Goal: Use online tool/utility: Use online tool/utility

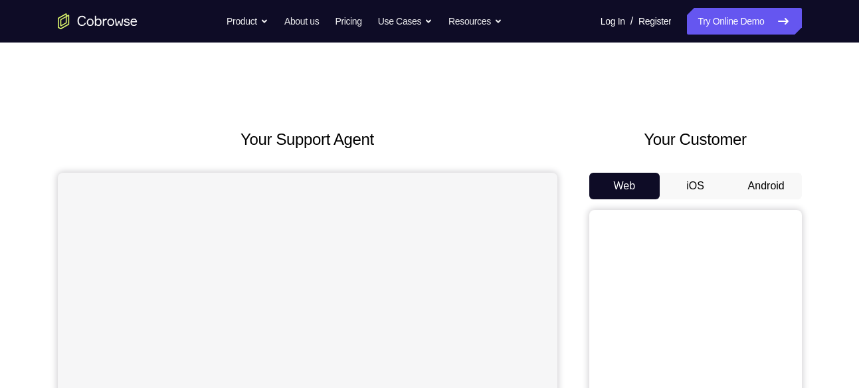
click at [750, 181] on button "Android" at bounding box center [766, 186] width 71 height 27
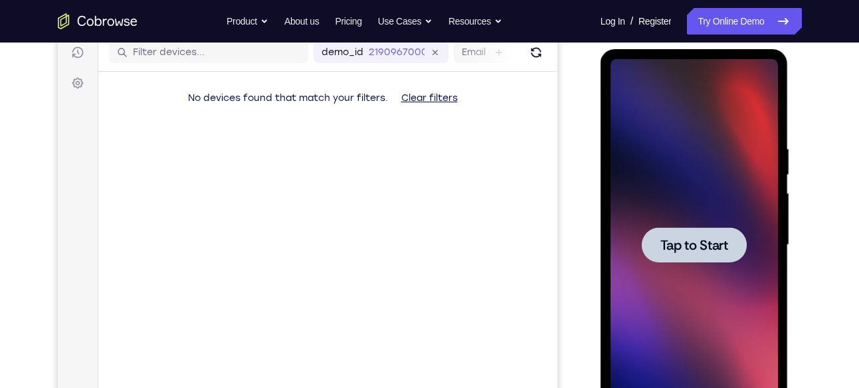
scroll to position [171, 0]
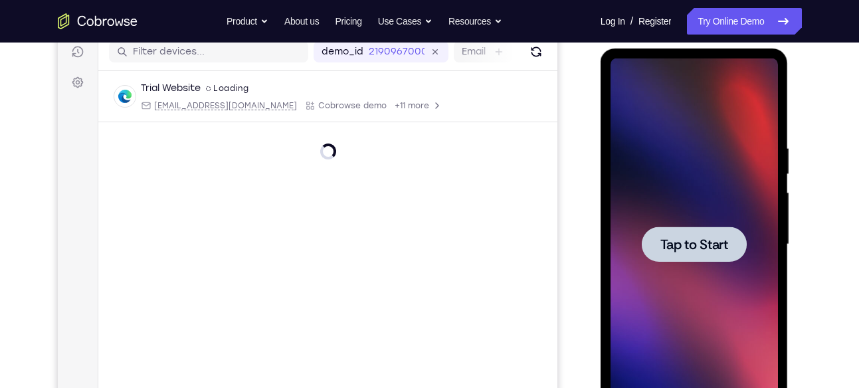
click at [698, 257] on div at bounding box center [694, 244] width 105 height 35
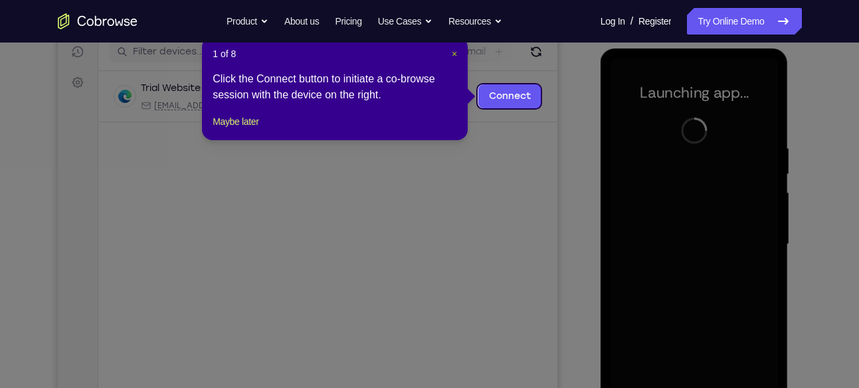
click at [453, 51] on header "1 of 8 ×" at bounding box center [335, 53] width 245 height 13
click at [453, 51] on span "×" at bounding box center [454, 54] width 5 height 11
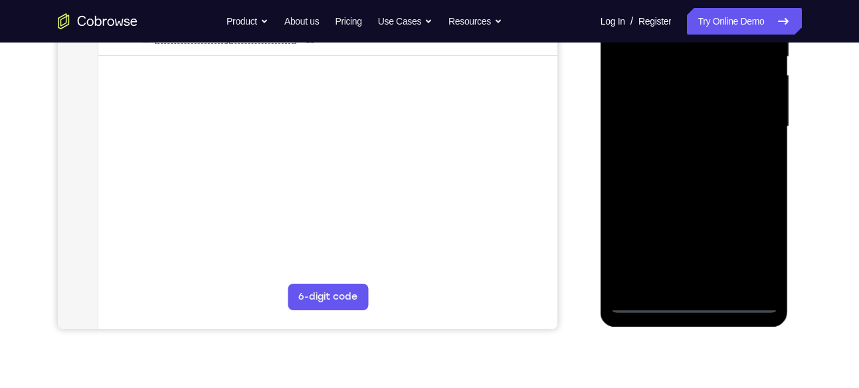
scroll to position [290, 0]
click at [694, 297] on div at bounding box center [694, 126] width 167 height 372
click at [691, 300] on div at bounding box center [694, 126] width 167 height 372
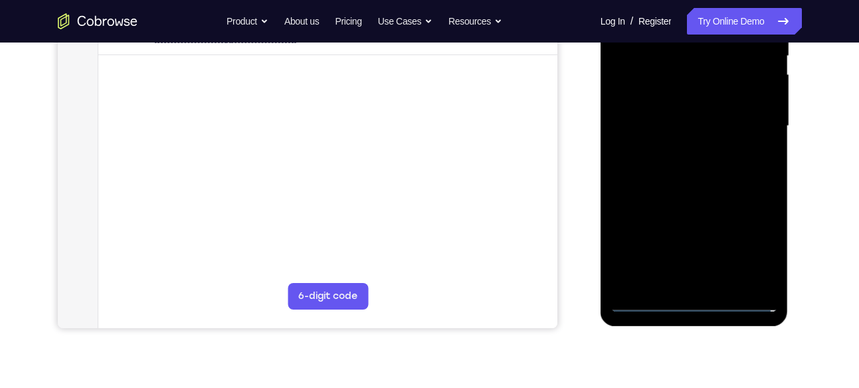
click at [691, 300] on div at bounding box center [694, 126] width 167 height 372
click at [749, 244] on div at bounding box center [694, 126] width 167 height 372
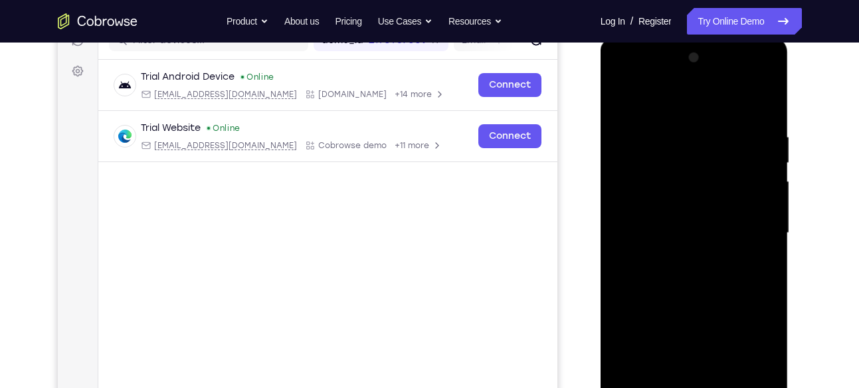
scroll to position [188, 0]
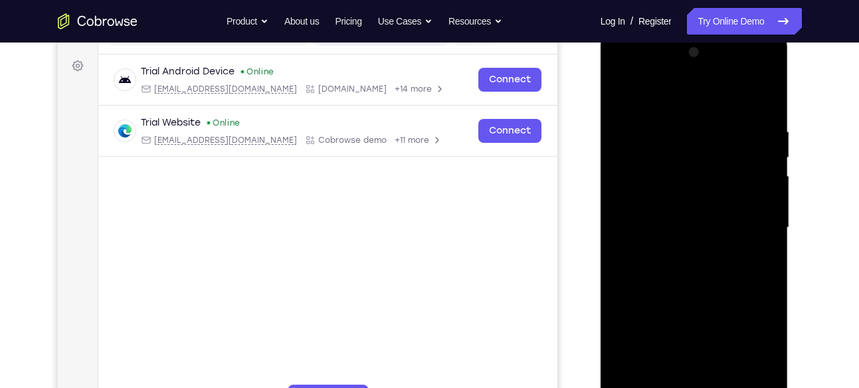
click at [769, 66] on div at bounding box center [694, 228] width 167 height 372
click at [745, 90] on div at bounding box center [694, 228] width 167 height 372
click at [714, 72] on div at bounding box center [694, 228] width 167 height 372
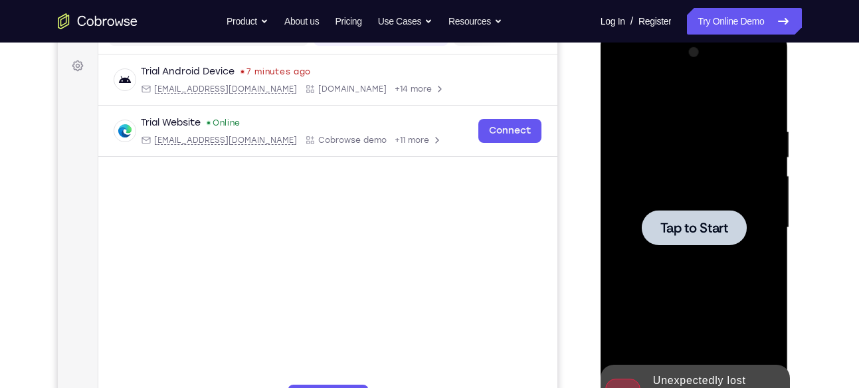
click at [691, 212] on div at bounding box center [694, 227] width 105 height 35
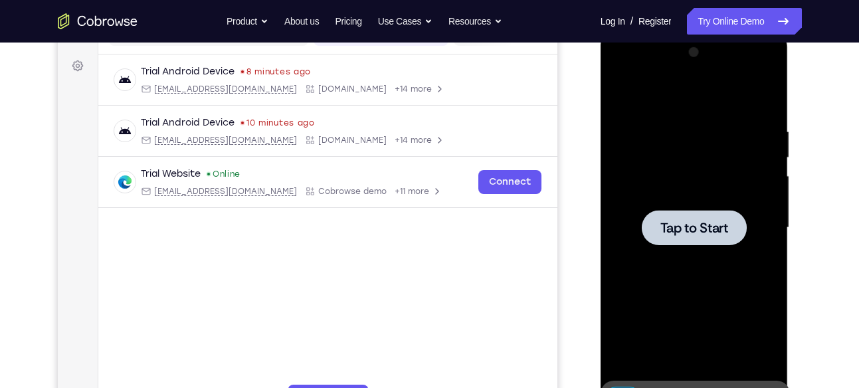
click at [696, 230] on span "Tap to Start" at bounding box center [695, 227] width 68 height 13
